Goal: Use online tool/utility: Utilize a website feature to perform a specific function

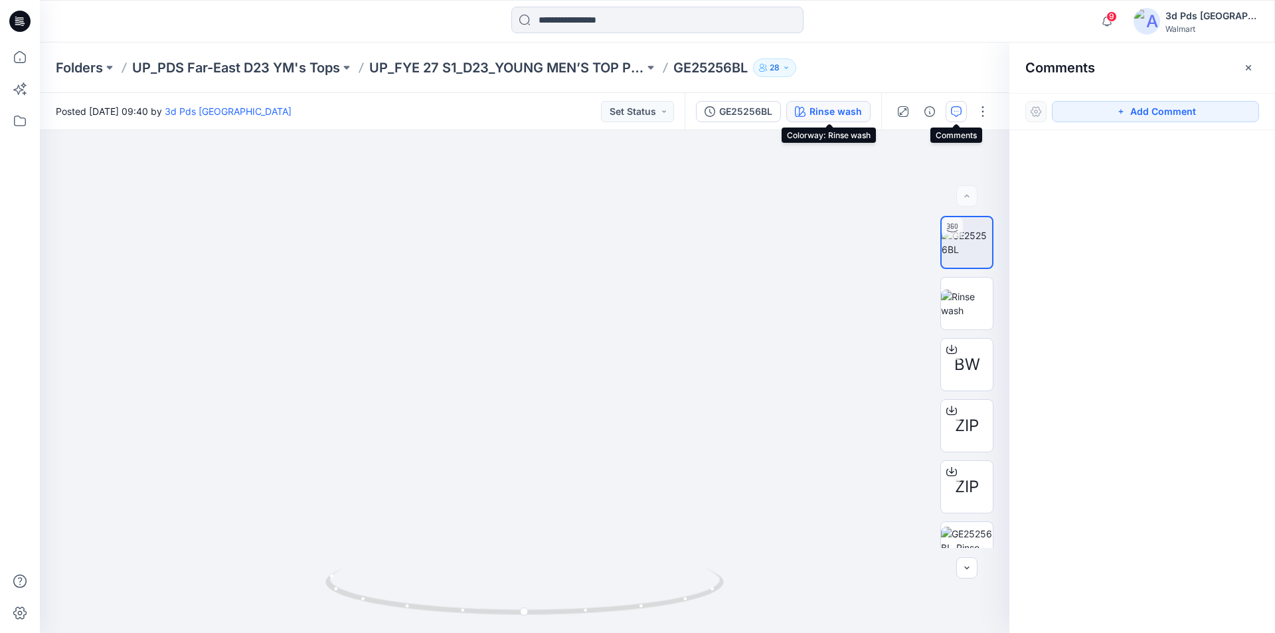
click at [819, 110] on div "Rinse wash" at bounding box center [836, 111] width 52 height 15
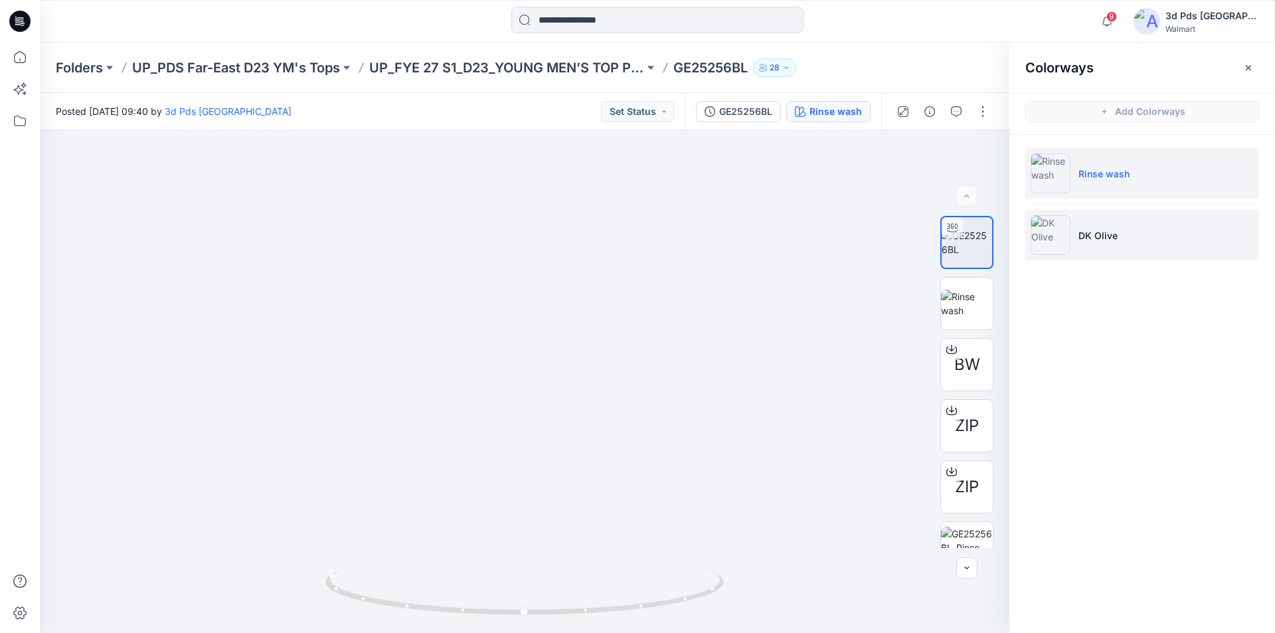
click at [1103, 230] on p "DK Olive" at bounding box center [1098, 236] width 39 height 14
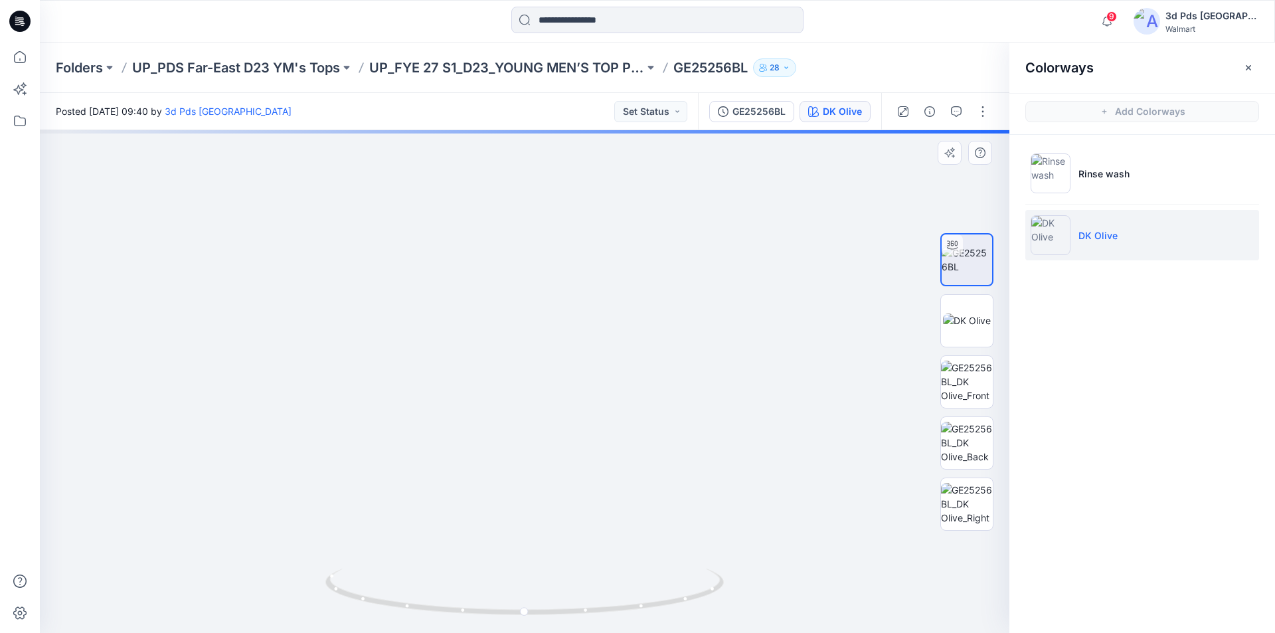
drag, startPoint x: 529, startPoint y: 242, endPoint x: 510, endPoint y: 361, distance: 121.2
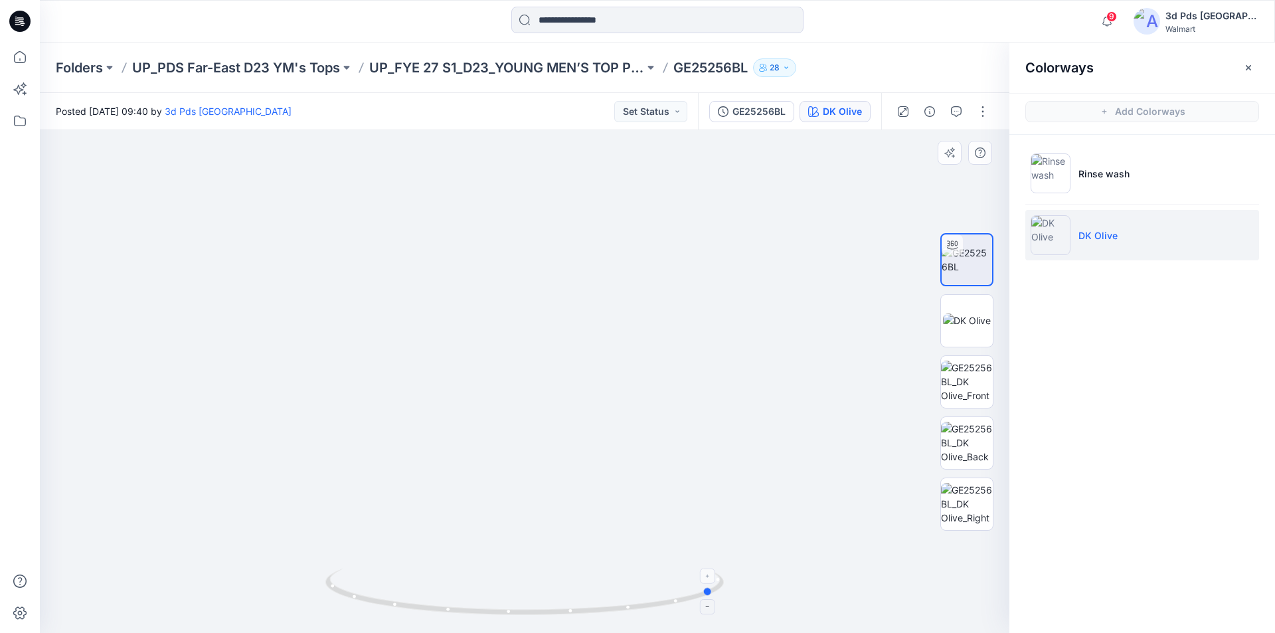
drag, startPoint x: 679, startPoint y: 603, endPoint x: 477, endPoint y: 573, distance: 204.1
click at [476, 573] on icon at bounding box center [527, 594] width 402 height 50
drag, startPoint x: 544, startPoint y: 614, endPoint x: 591, endPoint y: 609, distance: 46.7
click at [591, 609] on icon at bounding box center [527, 594] width 402 height 50
drag, startPoint x: 700, startPoint y: 594, endPoint x: 584, endPoint y: 585, distance: 115.9
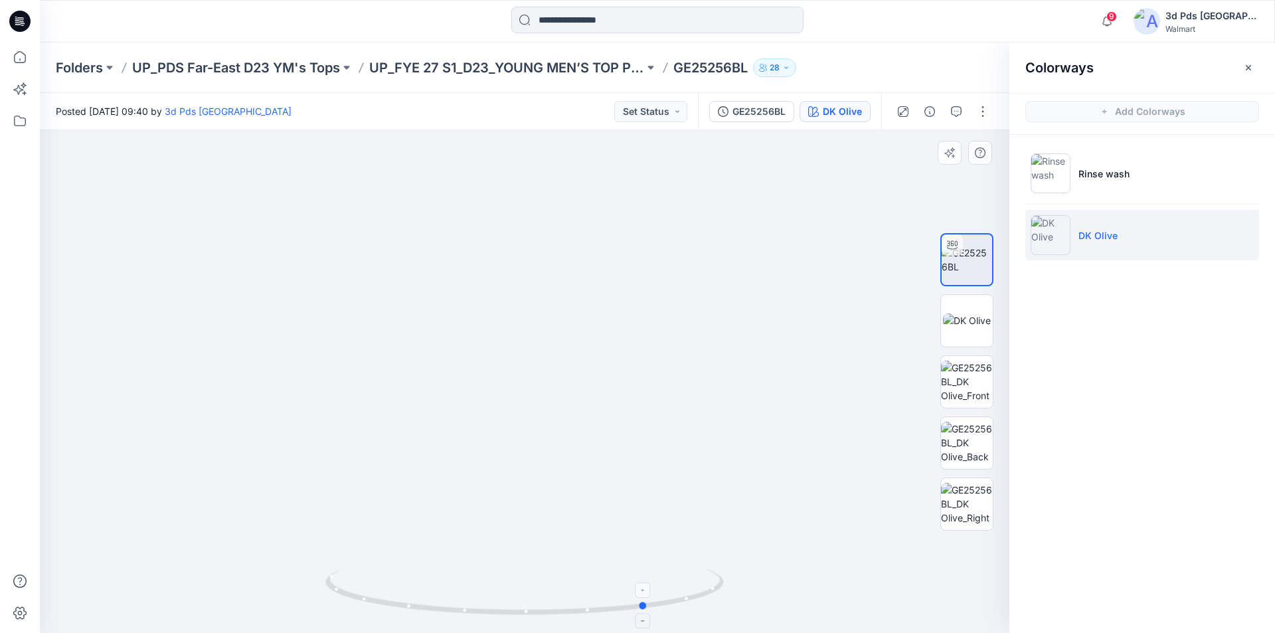
click at [584, 585] on icon at bounding box center [527, 594] width 402 height 50
drag, startPoint x: 579, startPoint y: 615, endPoint x: 464, endPoint y: 601, distance: 115.9
click at [464, 601] on icon at bounding box center [527, 594] width 402 height 50
drag, startPoint x: 664, startPoint y: 603, endPoint x: 480, endPoint y: 560, distance: 189.7
click at [480, 560] on div at bounding box center [525, 381] width 970 height 503
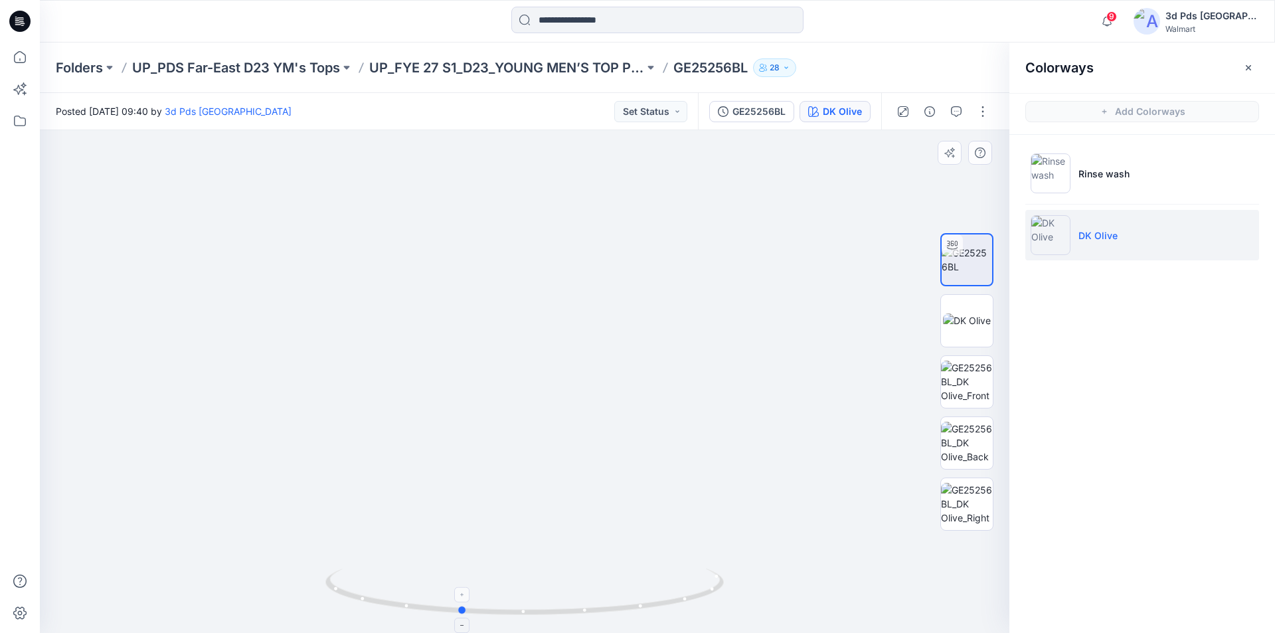
drag, startPoint x: 382, startPoint y: 599, endPoint x: 500, endPoint y: 607, distance: 117.9
click at [500, 607] on icon at bounding box center [527, 594] width 402 height 50
drag, startPoint x: 439, startPoint y: 614, endPoint x: 514, endPoint y: 623, distance: 75.6
click at [514, 623] on div at bounding box center [525, 600] width 399 height 66
drag, startPoint x: 694, startPoint y: 606, endPoint x: 490, endPoint y: 580, distance: 205.6
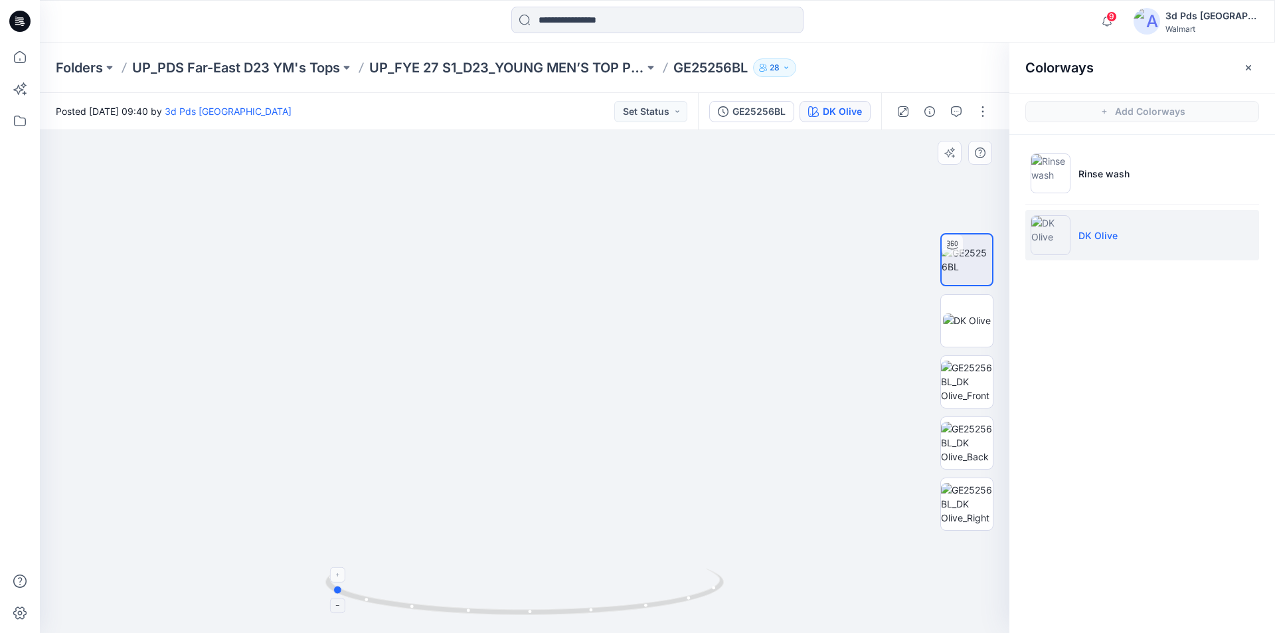
click at [490, 580] on icon at bounding box center [527, 594] width 402 height 50
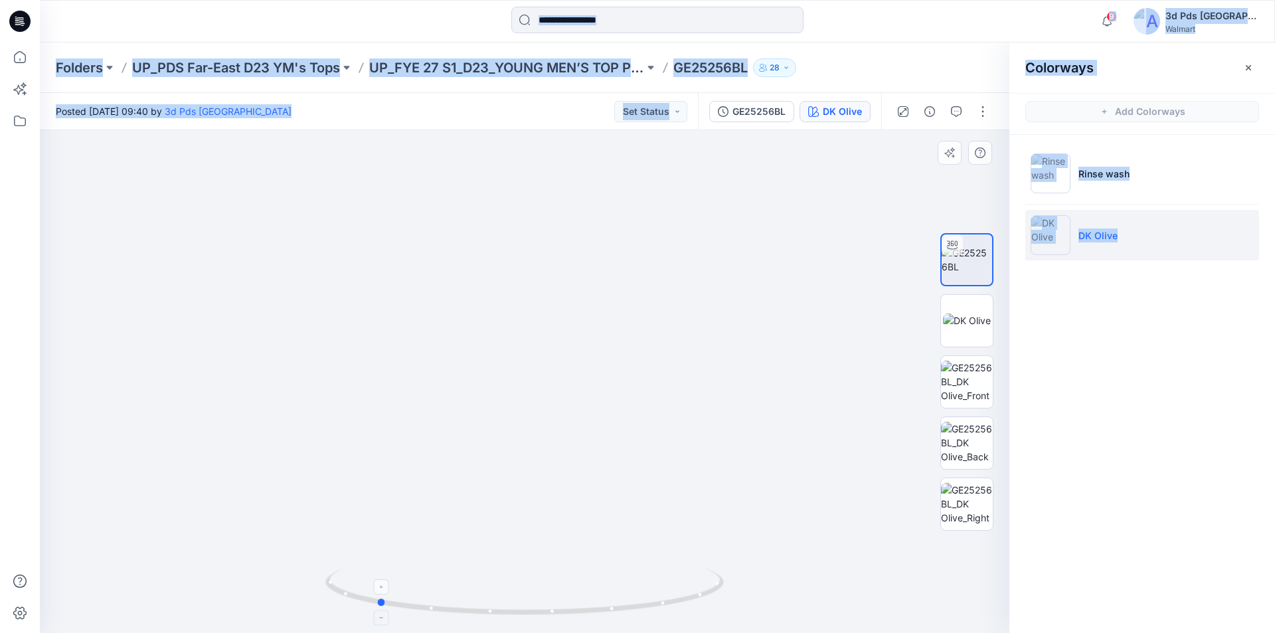
click at [516, 609] on icon at bounding box center [527, 594] width 402 height 50
click at [397, 587] on icon at bounding box center [527, 594] width 402 height 50
click at [362, 604] on icon at bounding box center [527, 594] width 402 height 50
click at [434, 596] on icon at bounding box center [527, 594] width 402 height 50
click at [694, 597] on icon at bounding box center [527, 594] width 402 height 50
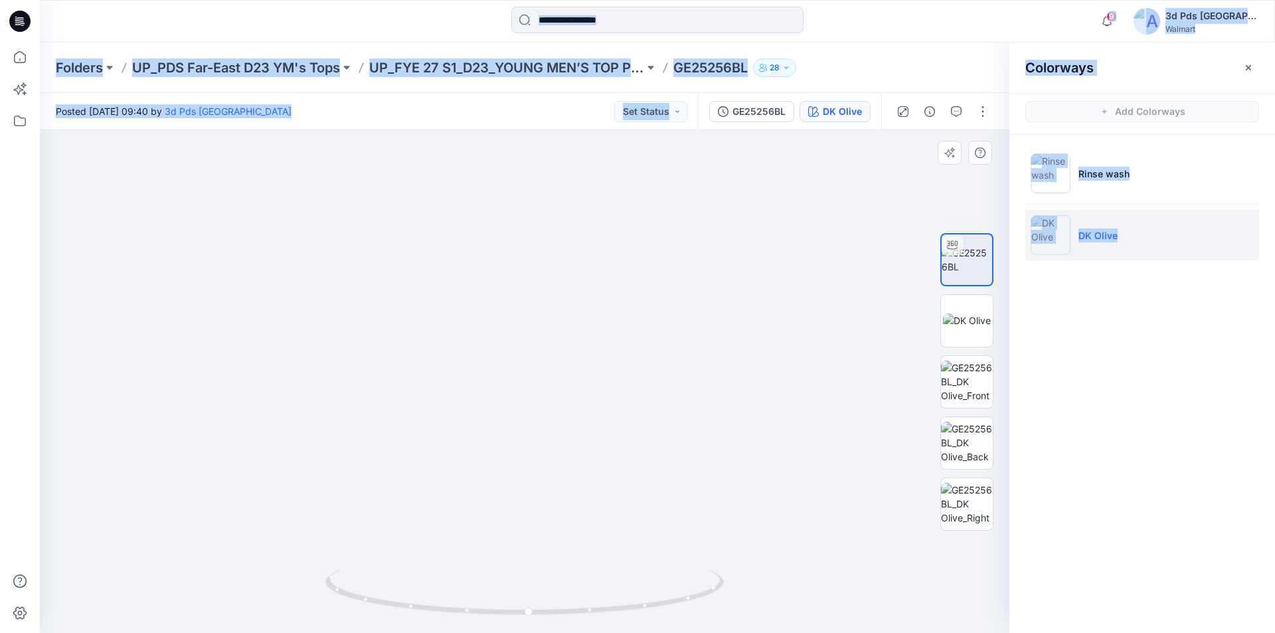
click at [174, 370] on img at bounding box center [550, 247] width 1295 height 772
click at [333, 591] on icon at bounding box center [527, 594] width 402 height 50
click at [583, 610] on circle at bounding box center [587, 611] width 8 height 8
